Goal: Understand process/instructions

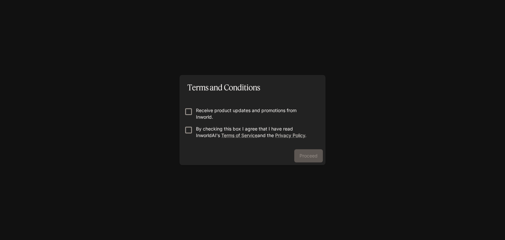
click at [307, 153] on div "Proceed" at bounding box center [253, 157] width 146 height 16
click at [299, 157] on button "Proceed" at bounding box center [308, 155] width 29 height 13
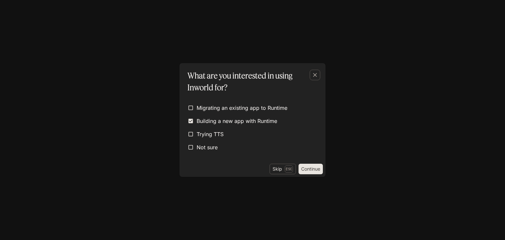
click at [305, 170] on button "Continue" at bounding box center [311, 169] width 24 height 11
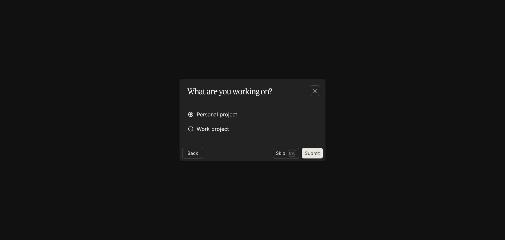
click at [305, 156] on button "Submit" at bounding box center [312, 153] width 21 height 11
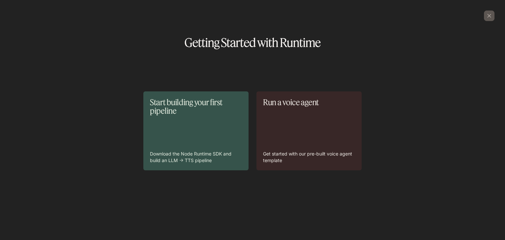
click at [200, 132] on div "Start building your first pipeline Download the Node Runtime SDK and build an L…" at bounding box center [196, 131] width 92 height 66
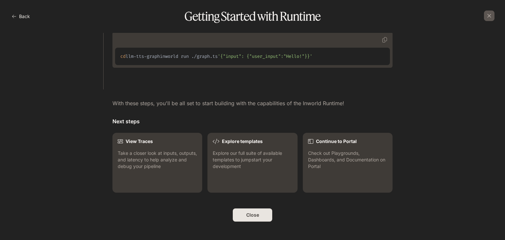
scroll to position [668, 0]
click at [239, 220] on button "Close" at bounding box center [252, 215] width 39 height 13
